Goal: Transaction & Acquisition: Purchase product/service

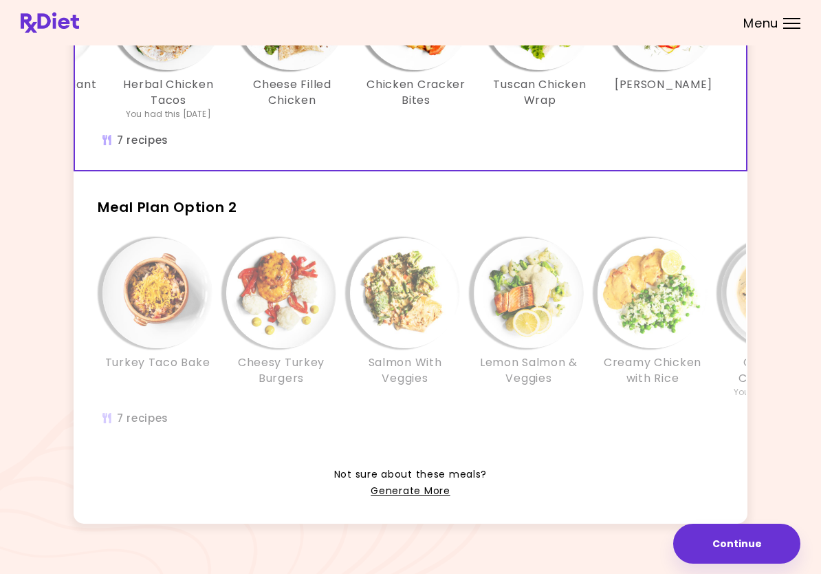
scroll to position [212, 0]
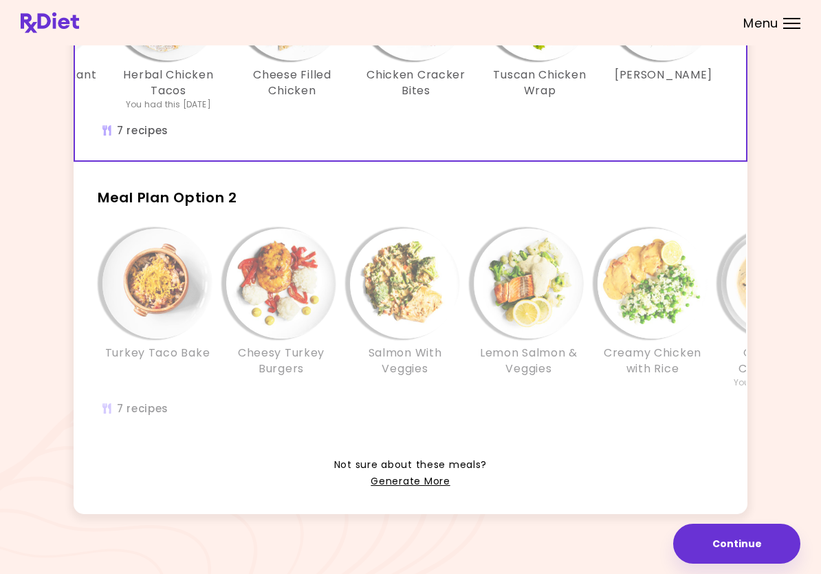
click at [404, 300] on img "Info - Salmon With Veggies - Meal Plan Option 2" at bounding box center [405, 283] width 110 height 110
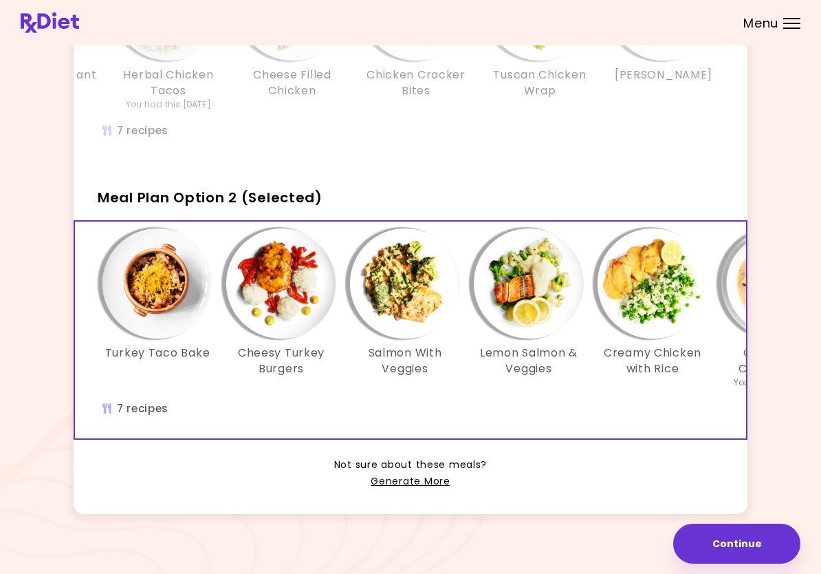
click at [404, 283] on img "Info - Salmon With Veggies - Meal Plan Option 2 (Selected)" at bounding box center [405, 283] width 110 height 110
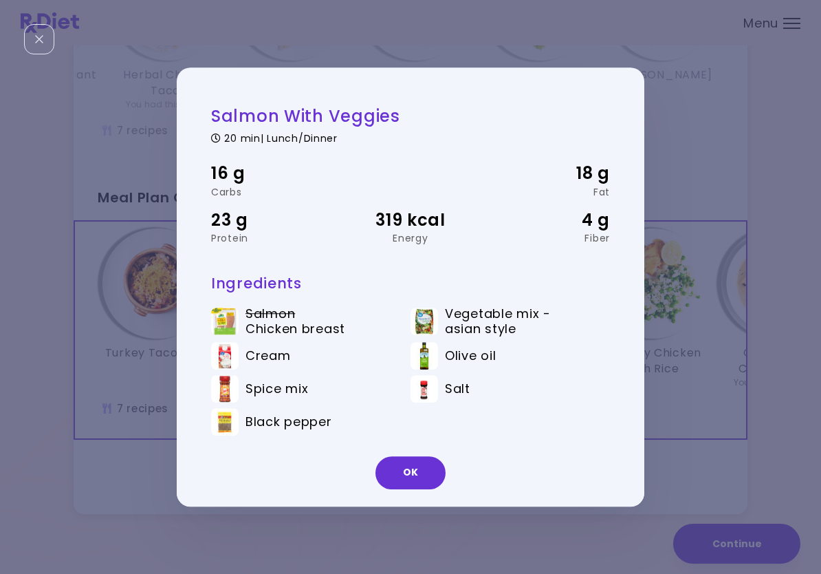
click at [421, 469] on button "OK" at bounding box center [411, 472] width 70 height 33
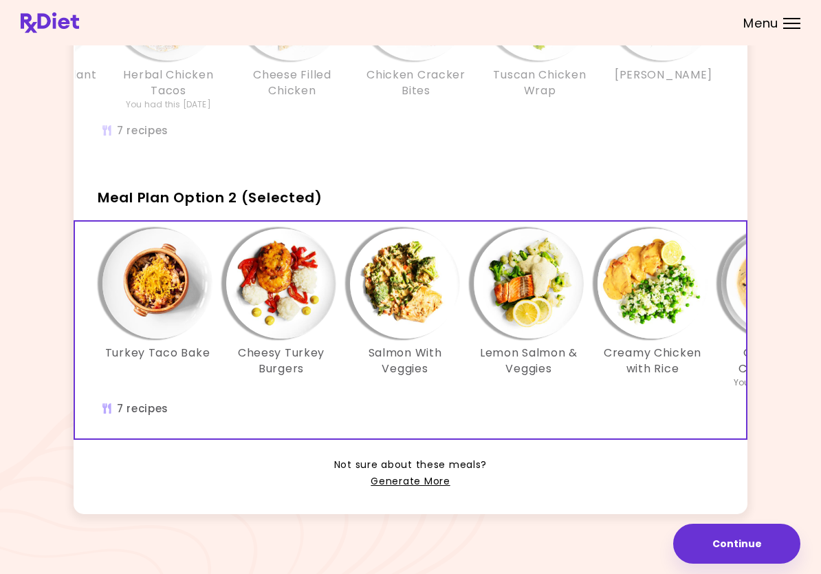
click at [530, 290] on img "Info - Lemon Salmon & Veggies - Meal Plan Option 2 (Selected)" at bounding box center [529, 283] width 110 height 110
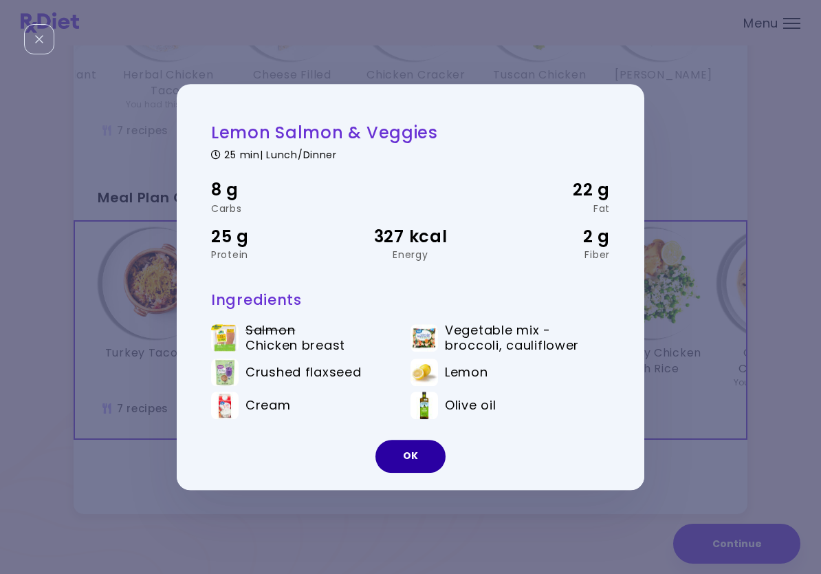
click at [424, 460] on button "OK" at bounding box center [411, 456] width 70 height 33
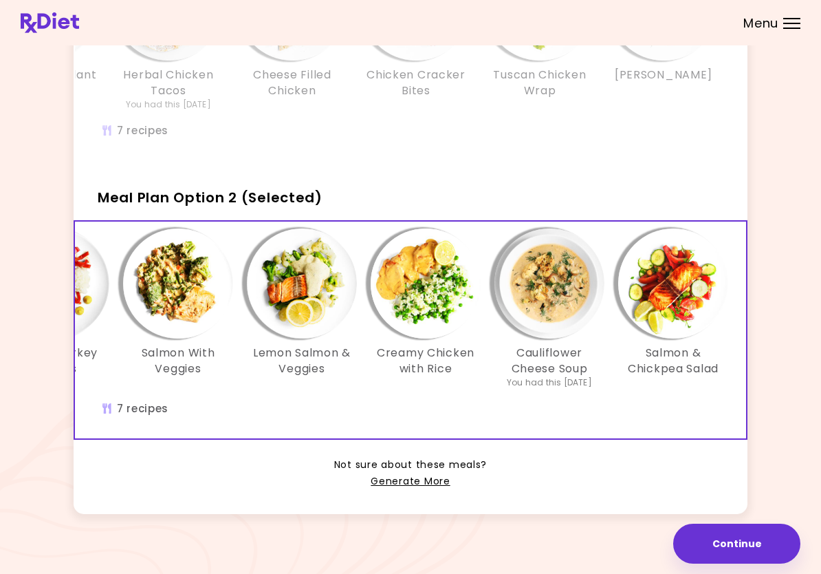
scroll to position [0, 227]
click at [656, 310] on img "Info - Salmon & Chickpea Salad - Meal Plan Option 2 (Selected)" at bounding box center [673, 283] width 110 height 110
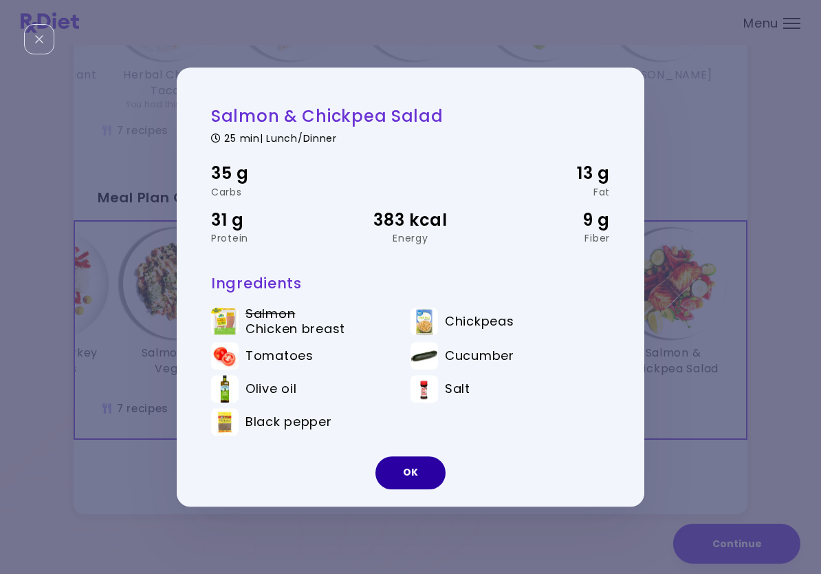
click at [428, 471] on button "OK" at bounding box center [411, 472] width 70 height 33
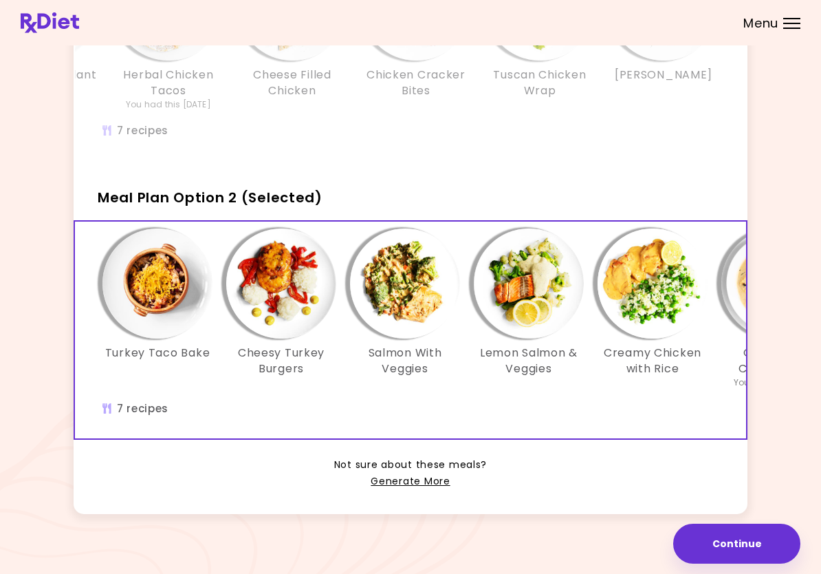
scroll to position [0, 0]
click at [758, 544] on button "Continue" at bounding box center [737, 544] width 127 height 40
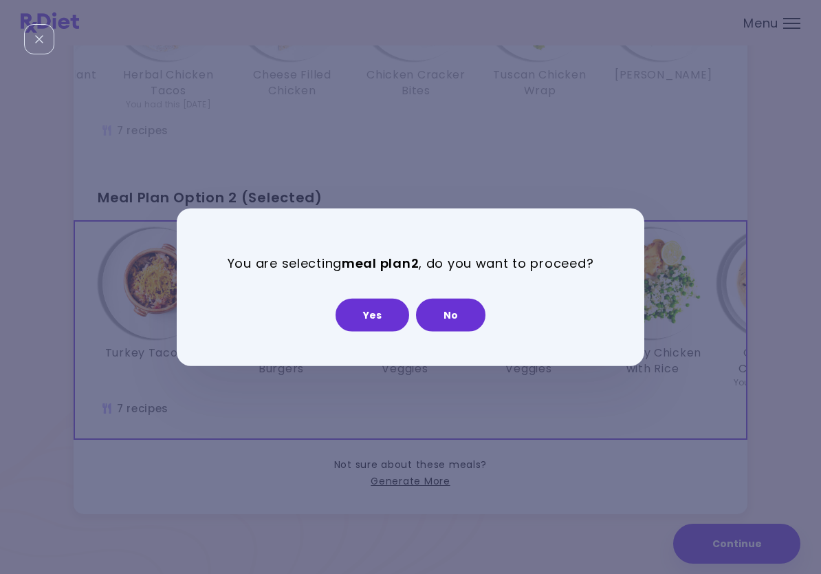
click at [380, 313] on button "Yes" at bounding box center [373, 314] width 74 height 33
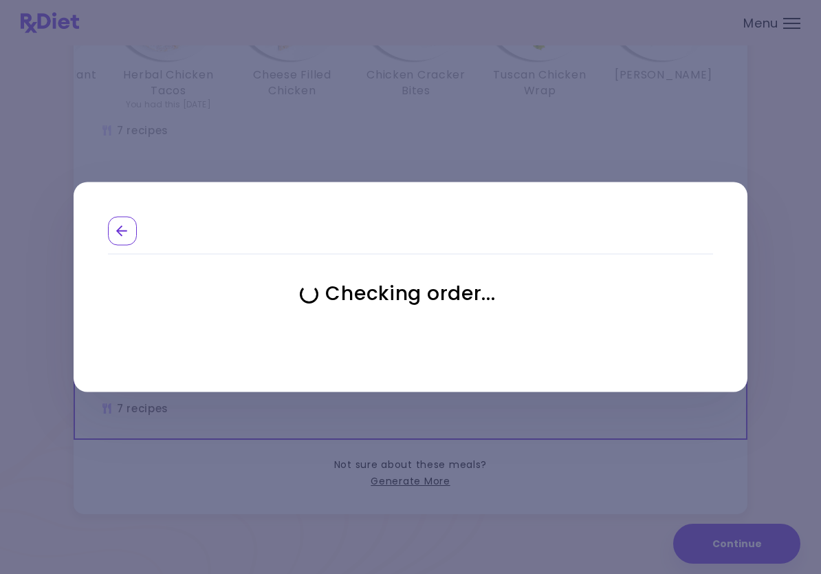
select select "**********"
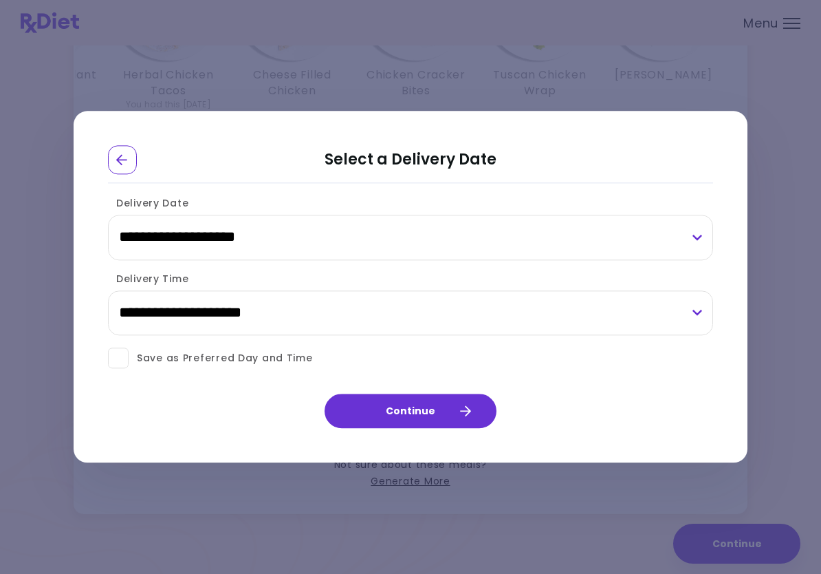
click at [127, 358] on span at bounding box center [118, 358] width 21 height 21
click at [424, 407] on button "Continue" at bounding box center [411, 411] width 172 height 34
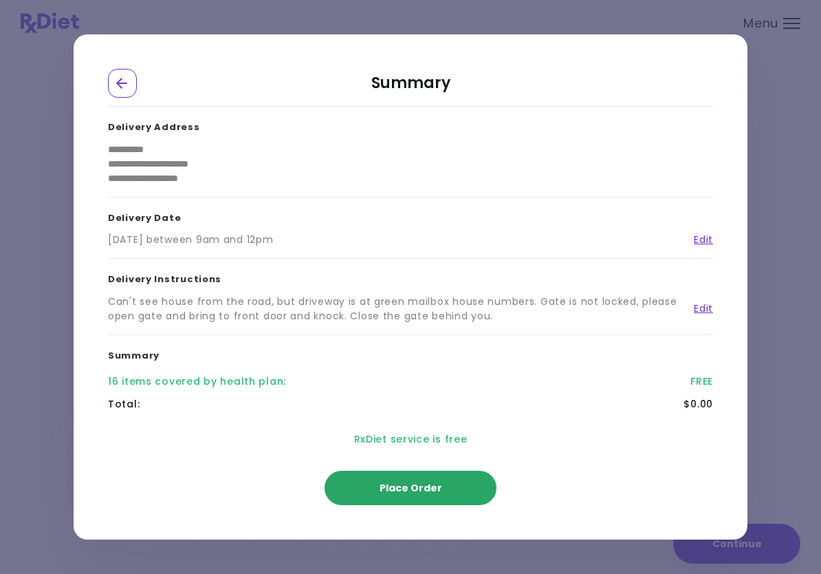
click at [412, 489] on span "Place Order" at bounding box center [411, 488] width 63 height 14
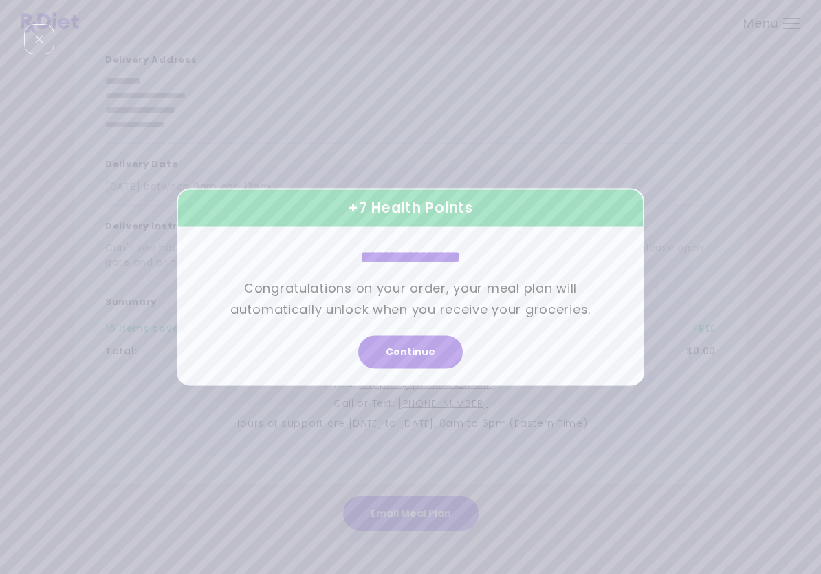
click at [438, 353] on button "Continue" at bounding box center [410, 352] width 105 height 33
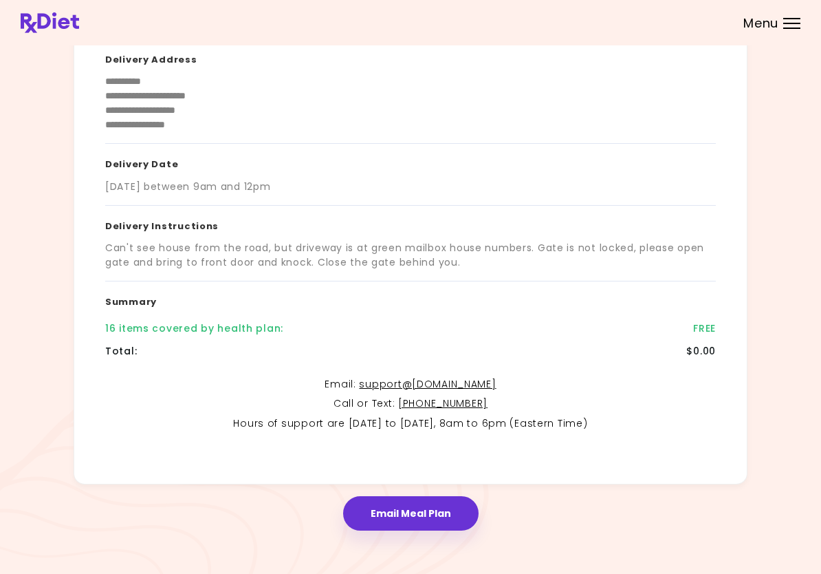
click at [420, 506] on button "Email Meal Plan" at bounding box center [411, 513] width 136 height 34
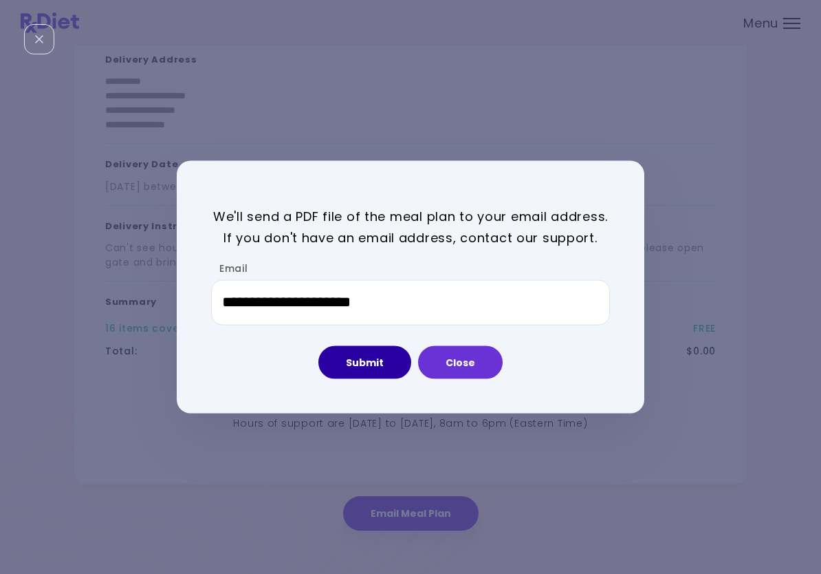
click at [362, 366] on button "Submit" at bounding box center [365, 361] width 93 height 33
